Goal: Task Accomplishment & Management: Use online tool/utility

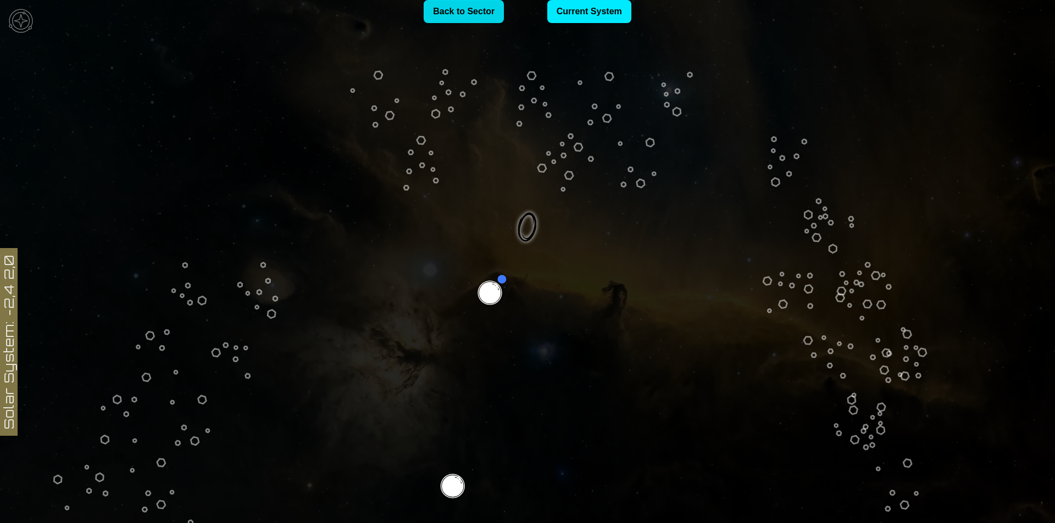
click at [464, 8] on link "Back to Sector" at bounding box center [463, 11] width 80 height 23
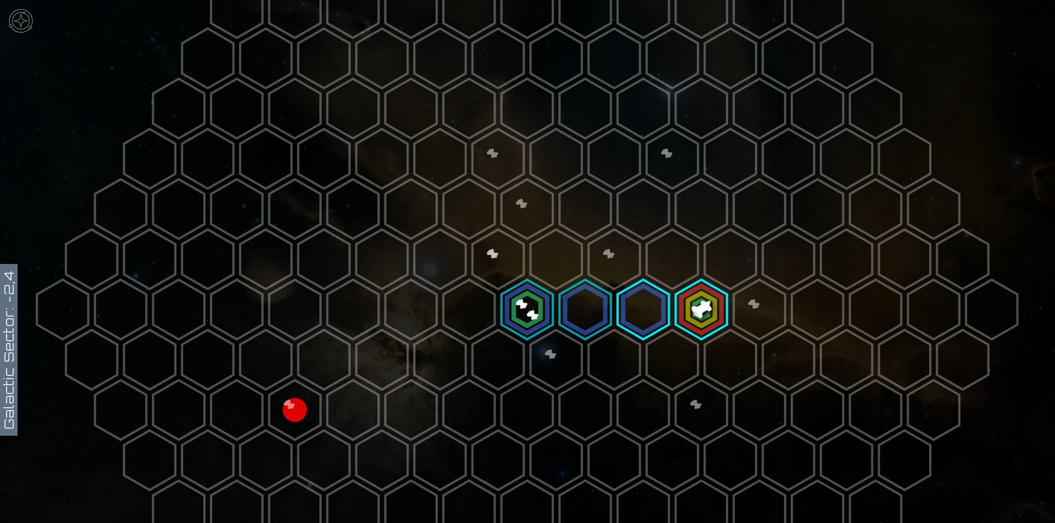
scroll to position [330, 0]
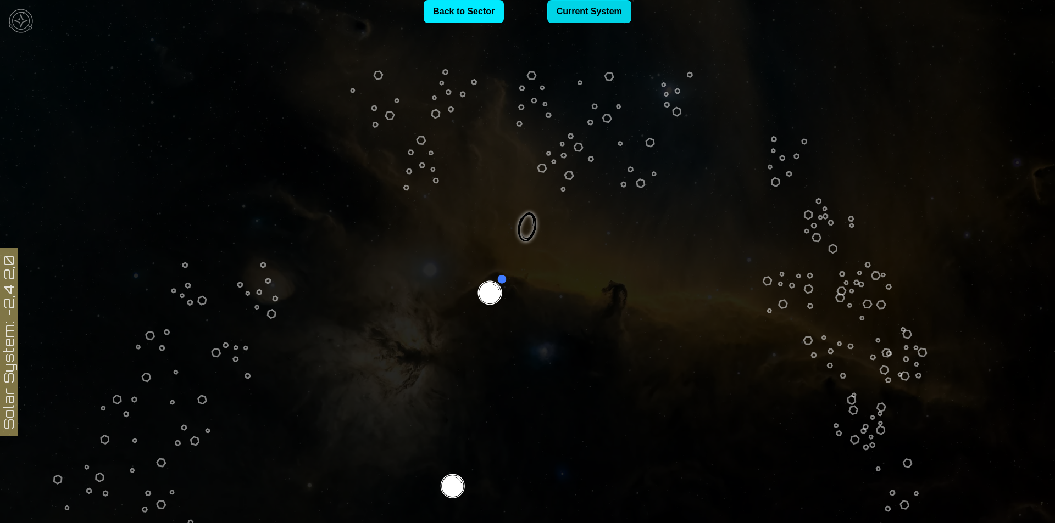
click at [587, 18] on link "Current System" at bounding box center [589, 11] width 84 height 23
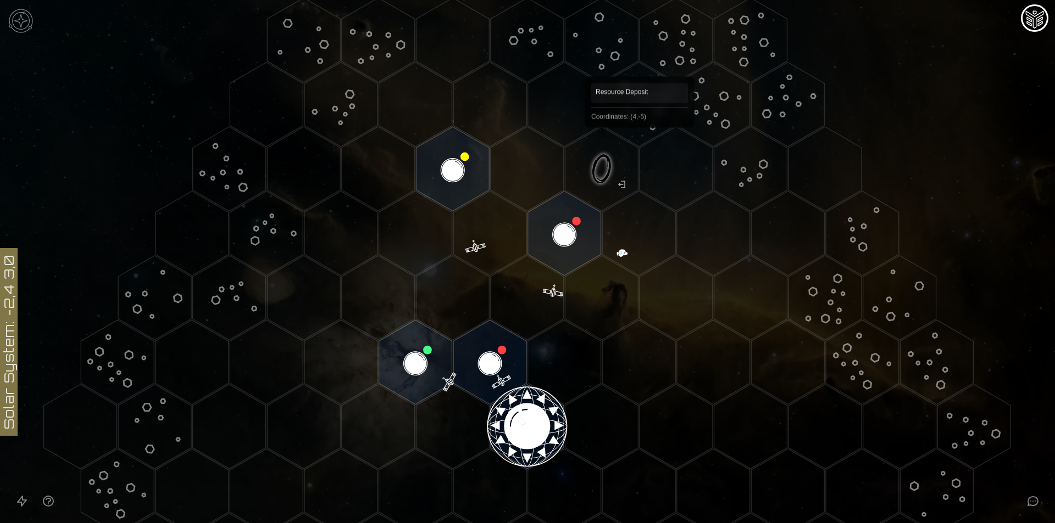
scroll to position [55, 0]
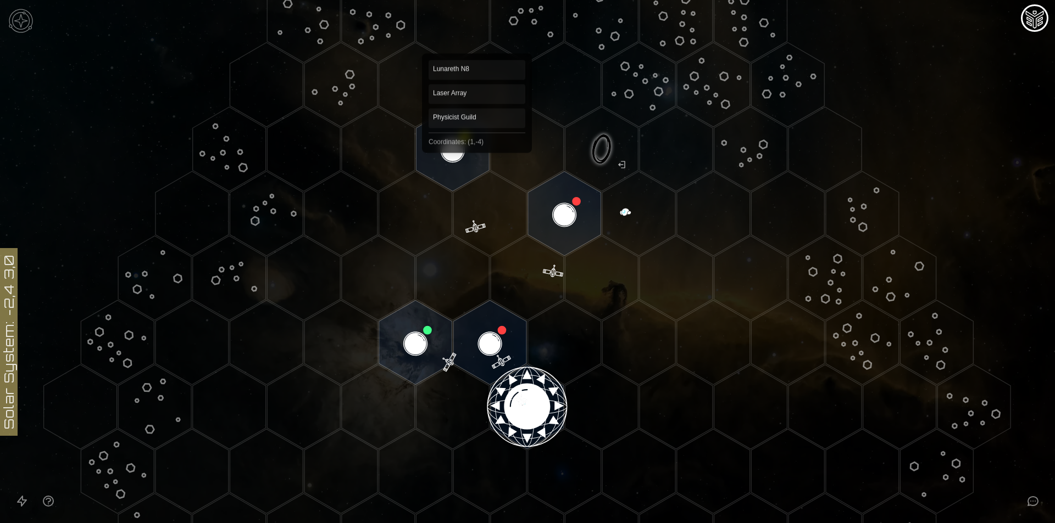
click at [475, 144] on polygon "Hex at coordinates 1,-4, clickable" at bounding box center [452, 149] width 73 height 85
click at [459, 172] on image at bounding box center [453, 149] width 86 height 86
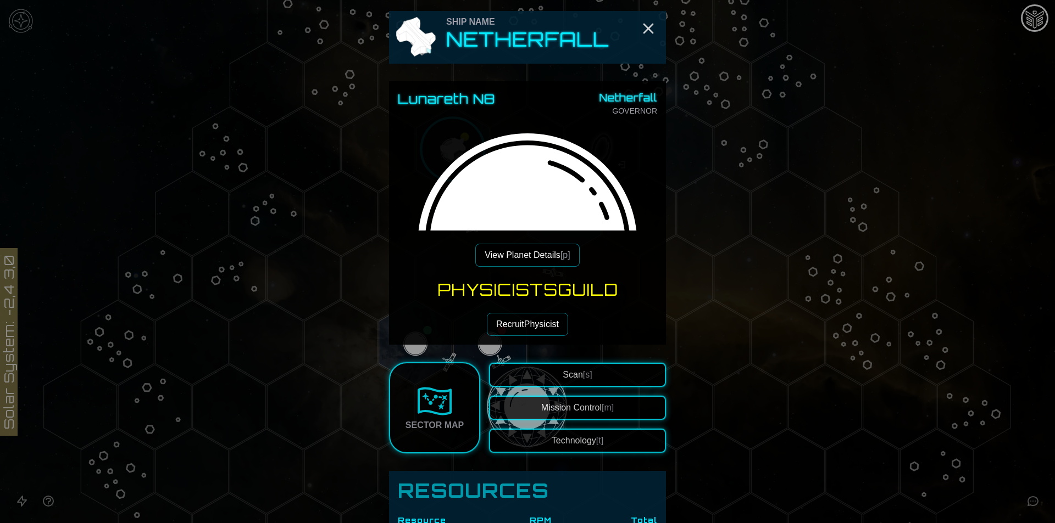
click at [526, 269] on div "Lunareth N8 Netherfall GOVERNOR View Planet Details [p] Physicists Guild Recrui…" at bounding box center [527, 213] width 277 height 264
click at [528, 253] on button "View Planet Details [p]" at bounding box center [527, 255] width 104 height 23
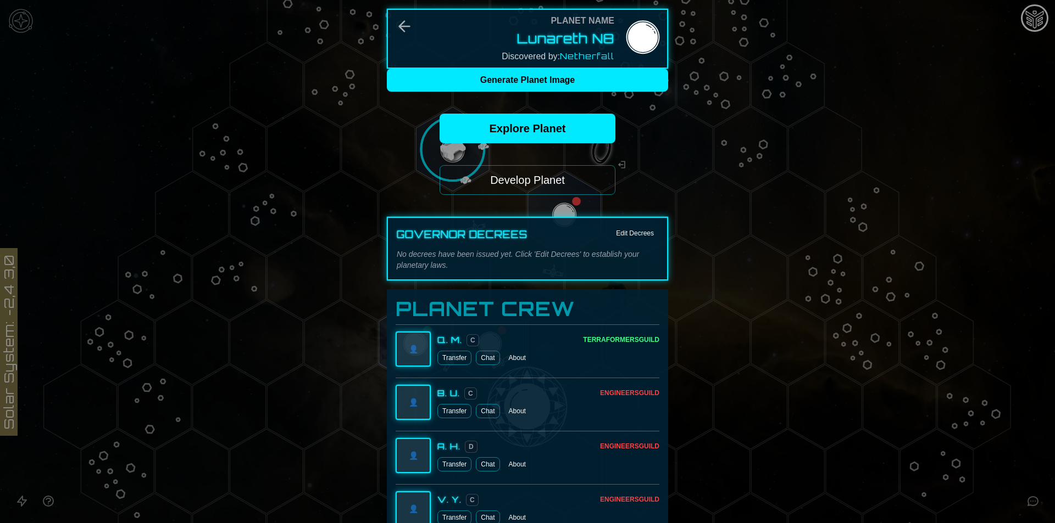
click at [526, 179] on button "Develop Planet" at bounding box center [527, 180] width 176 height 30
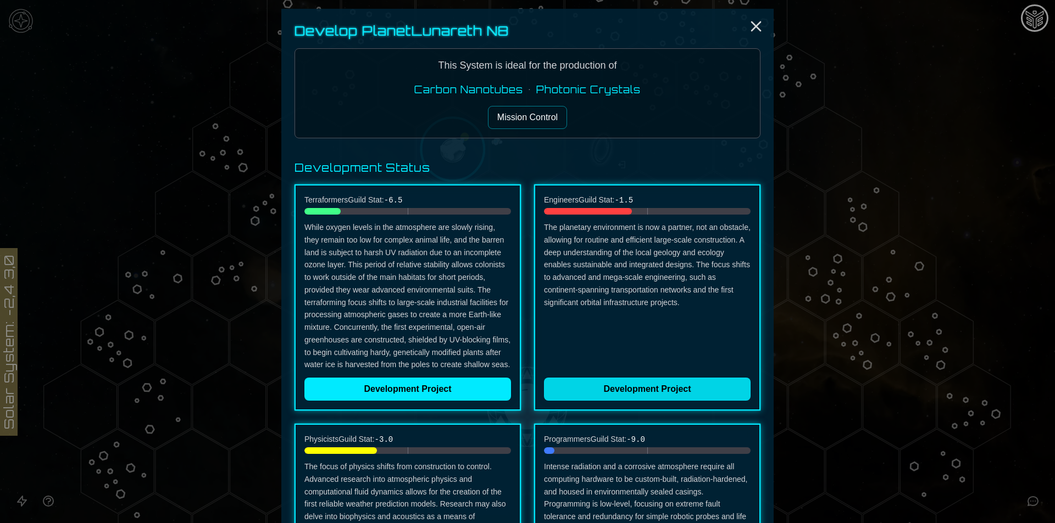
click at [630, 383] on button "Development Project" at bounding box center [647, 389] width 207 height 23
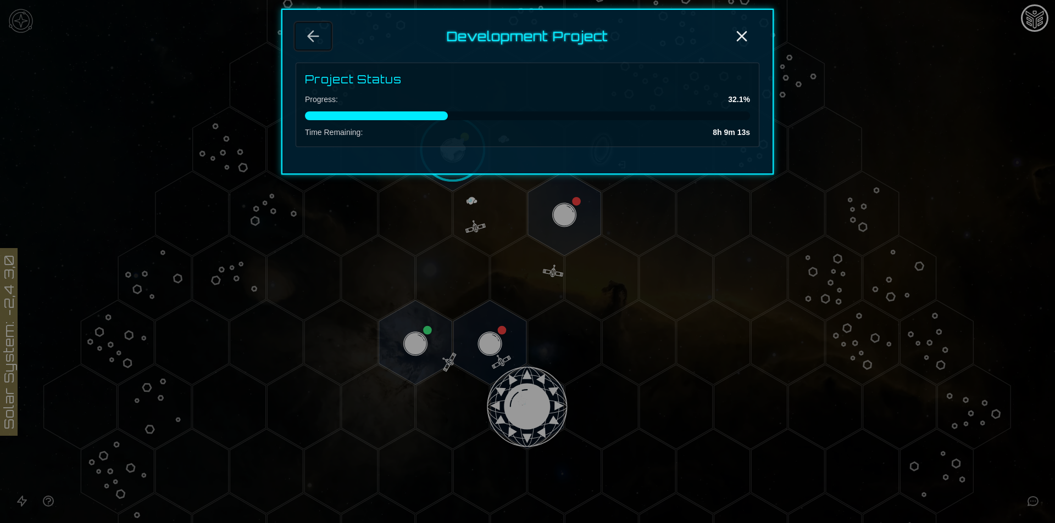
click at [309, 46] on button "Back" at bounding box center [312, 36] width 35 height 26
